Goal: Find specific fact: Find specific fact

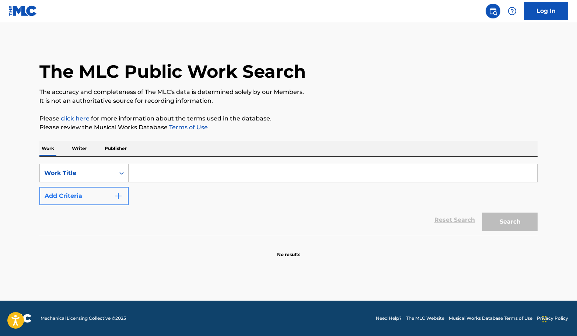
click at [82, 207] on div "Reset Search Search" at bounding box center [288, 219] width 498 height 29
click at [84, 201] on button "Add Criteria" at bounding box center [83, 196] width 89 height 18
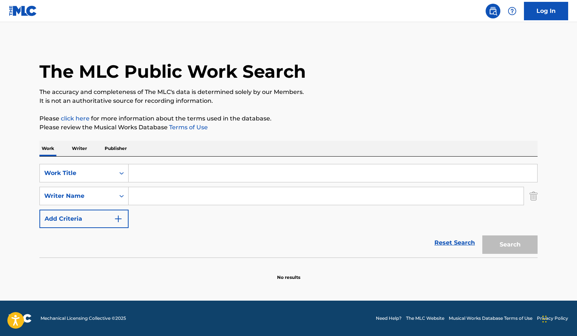
click at [138, 203] on input "Search Form" at bounding box center [326, 196] width 395 height 18
paste input "PRICE [PERSON_NAME]"
type input "PRICE [PERSON_NAME]"
click at [186, 169] on input "Search Form" at bounding box center [333, 173] width 408 height 18
click at [202, 184] on div "SearchWithCriteria644fa414-5f82-49c8-ab29-0070f8f4bda1 Work Title SearchWithCri…" at bounding box center [288, 196] width 498 height 64
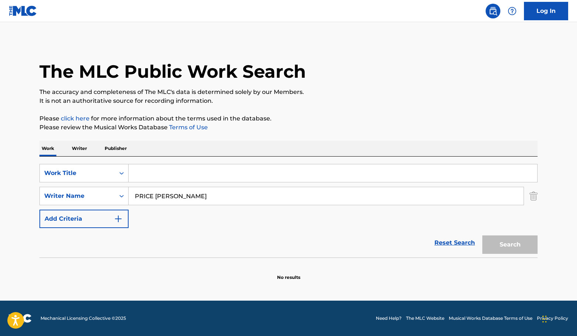
click at [202, 181] on input "Search Form" at bounding box center [333, 173] width 408 height 18
paste input "FEAR NO EVIL"
type input "FEAR NO EVIL"
click at [526, 246] on button "Search" at bounding box center [509, 244] width 55 height 18
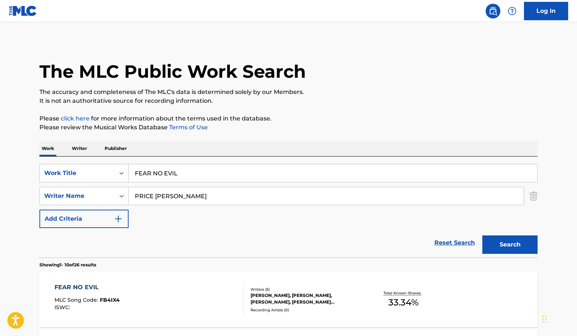
click at [192, 304] on div "FEAR NO EVIL MLC Song Code : FB4IX4 ISWC :" at bounding box center [149, 299] width 189 height 33
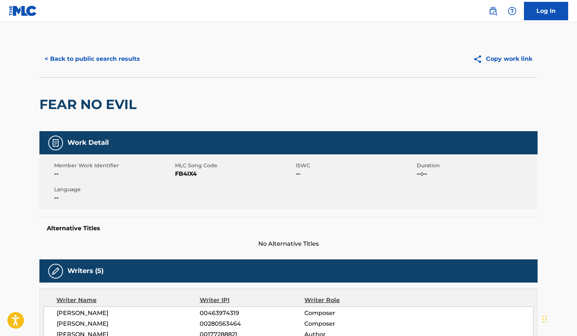
click at [179, 175] on span "FB4IX4" at bounding box center [234, 173] width 119 height 9
copy span "FB4IX4"
